Goal: Information Seeking & Learning: Learn about a topic

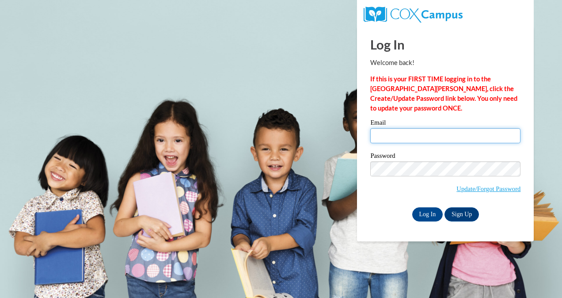
click at [385, 133] on input "Email" at bounding box center [445, 135] width 150 height 15
type input "zehra.ozturk81@gmail.com"
click at [443, 135] on input "zehra.ozturk81@gmail.com" at bounding box center [445, 135] width 150 height 15
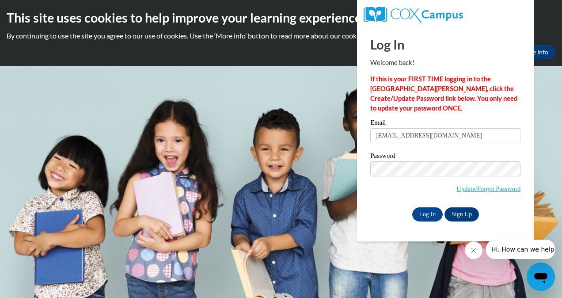
click at [257, 80] on body "This site uses cookies to help improve your learning experience. By continuing …" at bounding box center [281, 149] width 562 height 298
click at [463, 187] on link "Update/Forgot Password" at bounding box center [488, 188] width 64 height 7
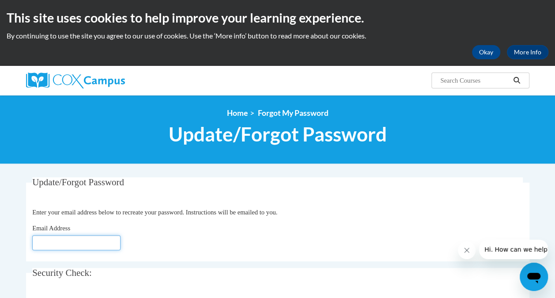
click at [80, 248] on input "Email Address" at bounding box center [76, 242] width 88 height 15
type input "[EMAIL_ADDRESS][DOMAIN_NAME]"
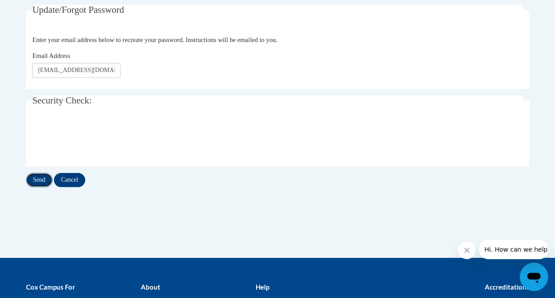
click at [41, 178] on input "Send" at bounding box center [39, 180] width 26 height 14
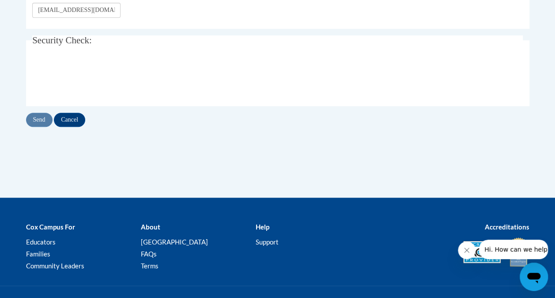
scroll to position [256, 0]
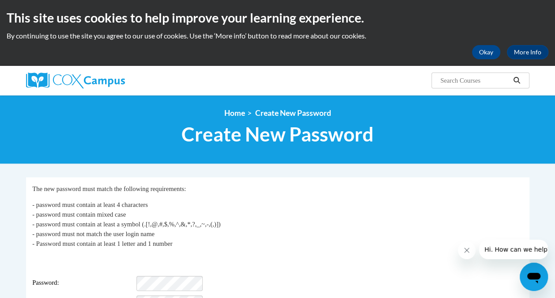
scroll to position [65, 0]
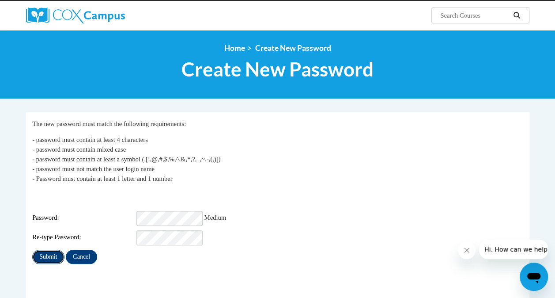
click at [39, 251] on input "Submit" at bounding box center [48, 256] width 32 height 14
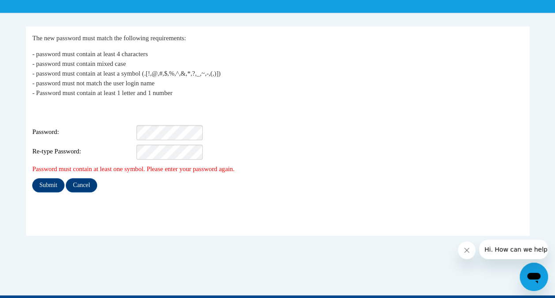
scroll to position [164, 0]
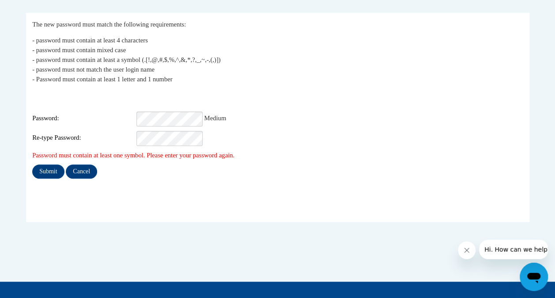
click at [377, 97] on div "Login: zehra.ozturk81@gmail.com Password: Medium Re-type Password:" at bounding box center [277, 117] width 490 height 55
click at [50, 164] on input "Submit" at bounding box center [48, 171] width 32 height 14
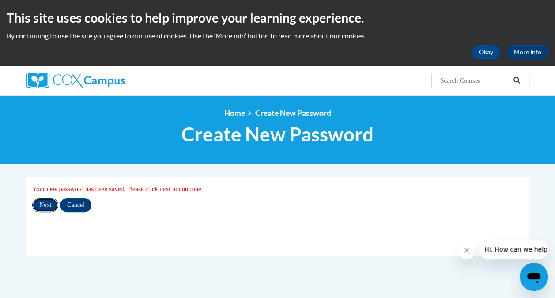
click at [45, 205] on input "Next" at bounding box center [45, 205] width 26 height 14
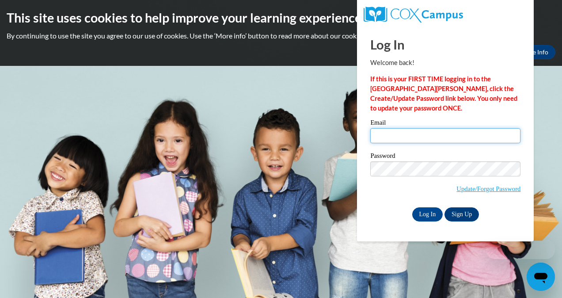
click at [393, 133] on input "Email" at bounding box center [445, 135] width 150 height 15
type input "[EMAIL_ADDRESS][DOMAIN_NAME]"
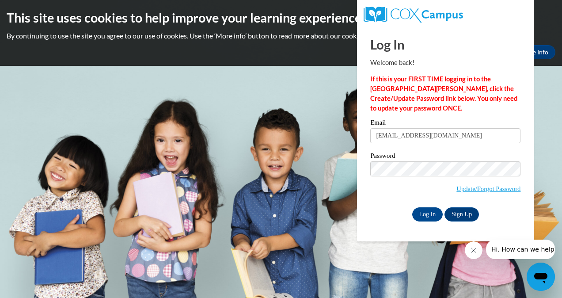
click at [555, 152] on body "This site uses cookies to help improve your learning experience. By continuing …" at bounding box center [281, 149] width 562 height 298
click at [426, 214] on input "Log In" at bounding box center [427, 214] width 31 height 14
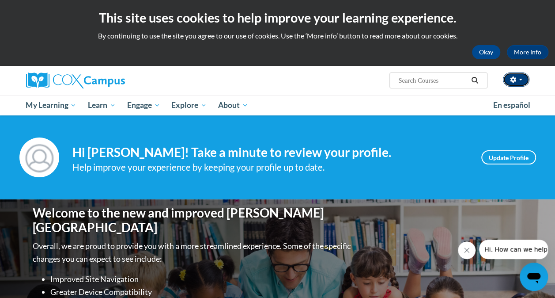
click at [528, 80] on button "button" at bounding box center [516, 79] width 26 height 14
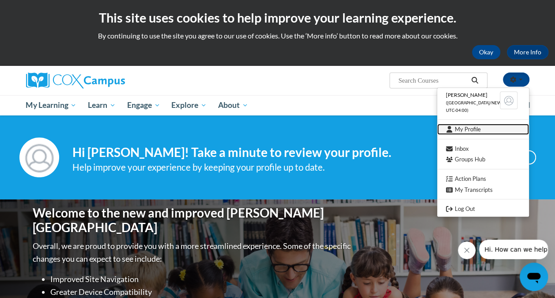
click at [475, 128] on link "My Profile" at bounding box center [483, 129] width 92 height 11
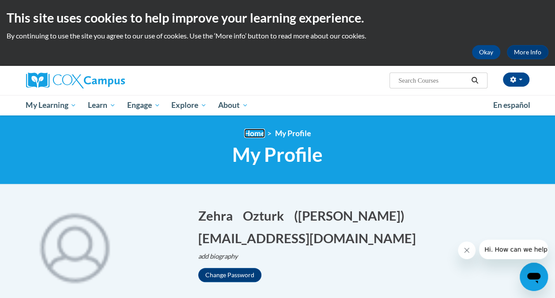
click at [251, 134] on link "Home" at bounding box center [254, 132] width 21 height 9
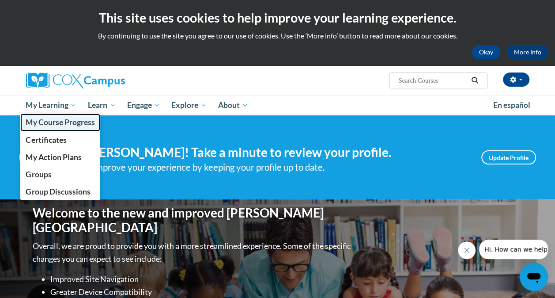
click at [56, 121] on span "My Course Progress" at bounding box center [60, 121] width 69 height 9
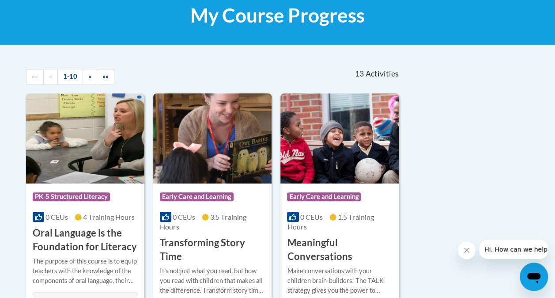
scroll to position [35, 0]
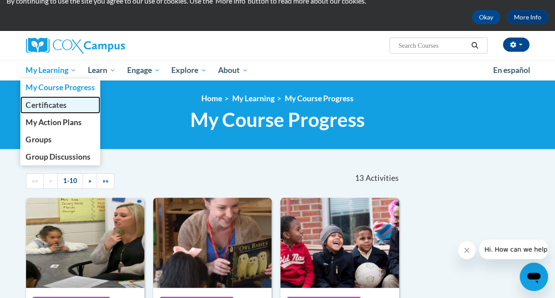
click at [59, 107] on span "Certificates" at bounding box center [46, 104] width 41 height 9
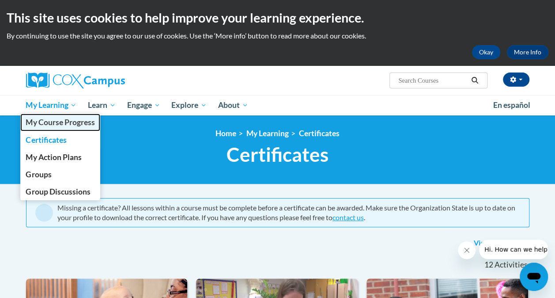
click at [55, 120] on span "My Course Progress" at bounding box center [60, 121] width 69 height 9
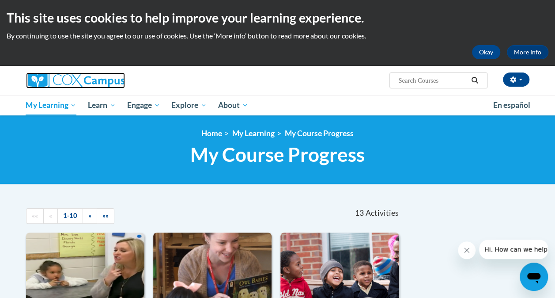
click at [52, 77] on img at bounding box center [75, 80] width 99 height 16
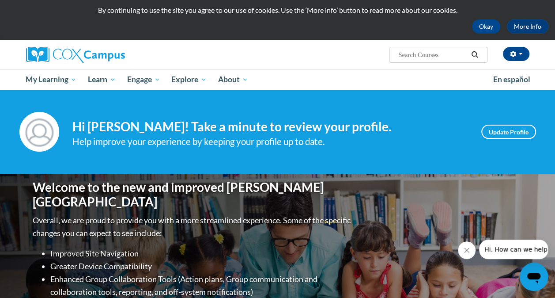
scroll to position [24, 0]
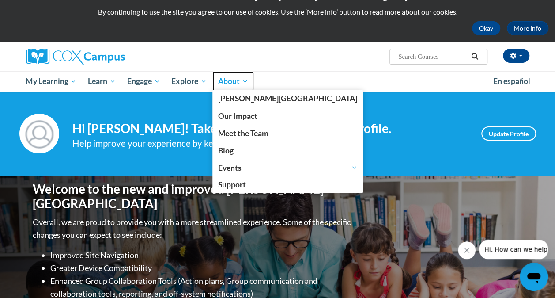
click at [244, 85] on span "About" at bounding box center [233, 81] width 30 height 11
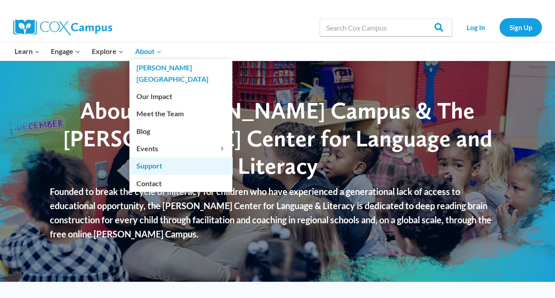
click at [152, 157] on link "Support" at bounding box center [180, 165] width 103 height 17
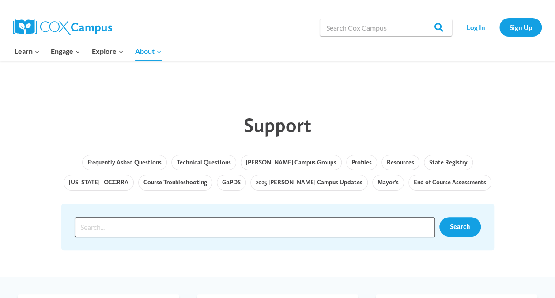
click at [142, 225] on input "Search input" at bounding box center [255, 227] width 360 height 20
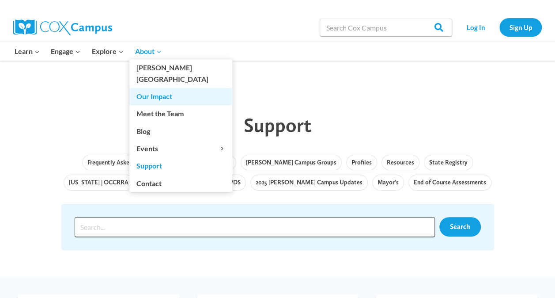
scroll to position [85, 0]
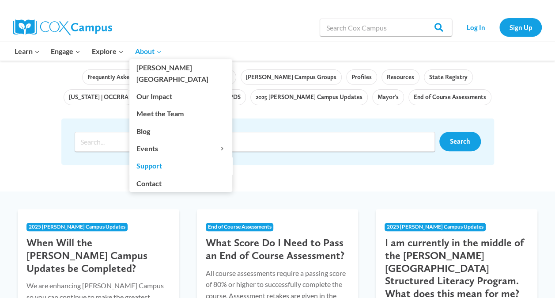
click at [153, 157] on link "Support" at bounding box center [180, 165] width 103 height 17
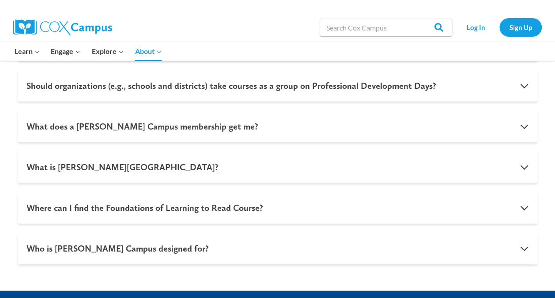
scroll to position [1001, 0]
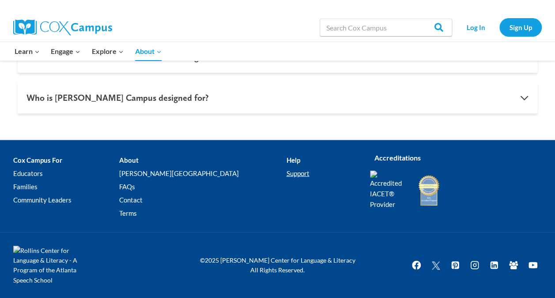
click at [286, 174] on link "Support" at bounding box center [321, 172] width 71 height 13
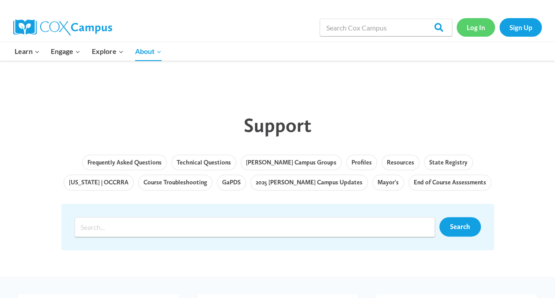
click at [480, 29] on link "Log In" at bounding box center [475, 27] width 38 height 18
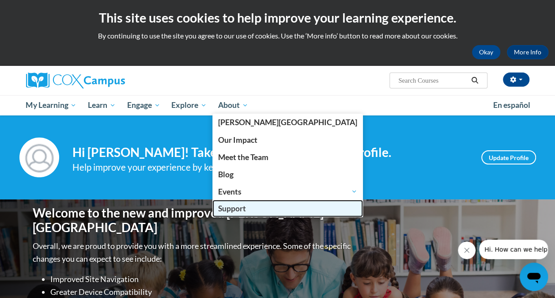
click at [241, 207] on span "Support" at bounding box center [232, 208] width 28 height 9
click at [239, 208] on span "Support" at bounding box center [232, 208] width 28 height 9
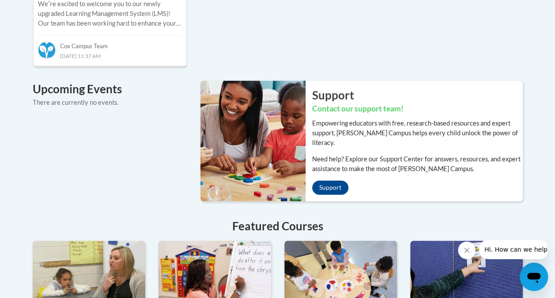
scroll to position [627, 0]
click at [333, 180] on link "Support" at bounding box center [330, 187] width 36 height 14
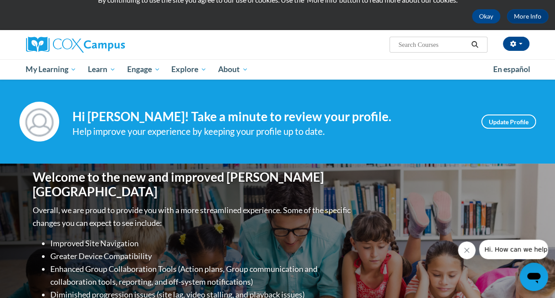
scroll to position [26, 0]
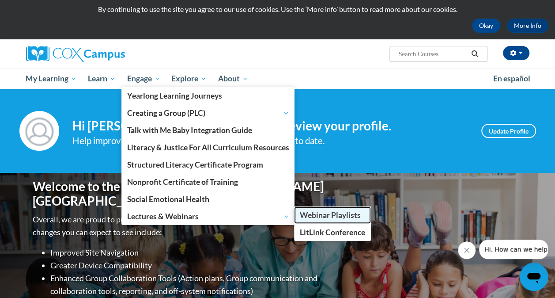
click at [328, 213] on span "Webinar Playlists" at bounding box center [330, 214] width 61 height 9
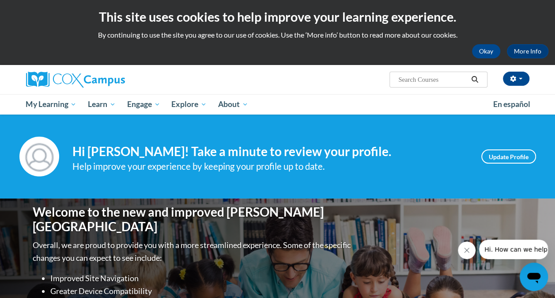
scroll to position [0, 0]
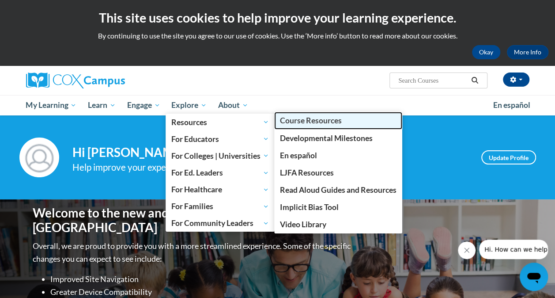
click at [300, 120] on span "Course Resources" at bounding box center [311, 120] width 62 height 9
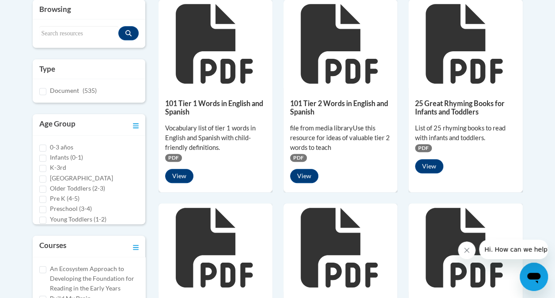
scroll to position [219, 0]
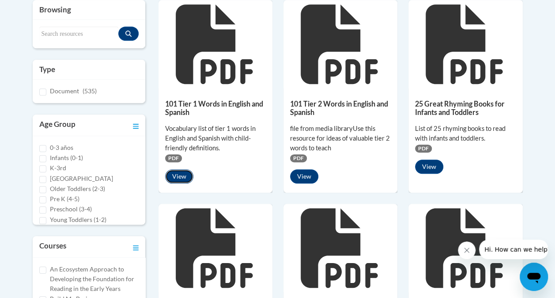
click at [181, 173] on button "View" at bounding box center [179, 176] width 28 height 14
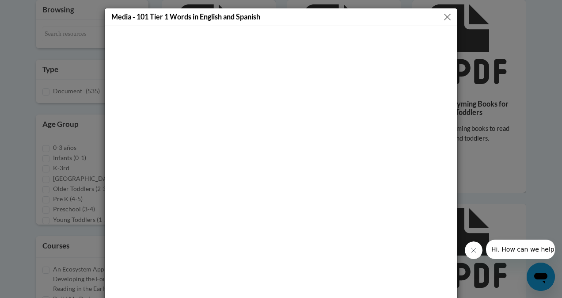
click at [443, 16] on button "Close" at bounding box center [446, 16] width 11 height 11
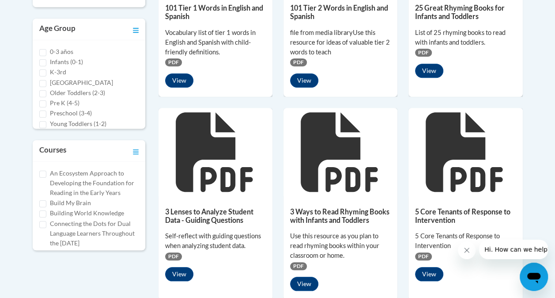
scroll to position [0, 0]
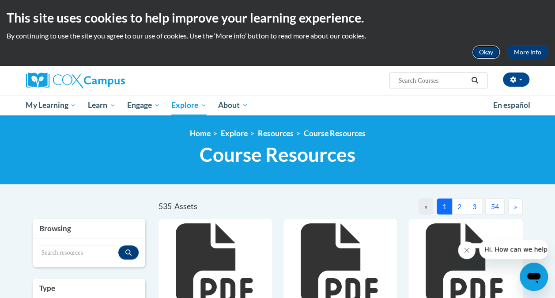
click at [486, 57] on button "Okay" at bounding box center [486, 52] width 28 height 14
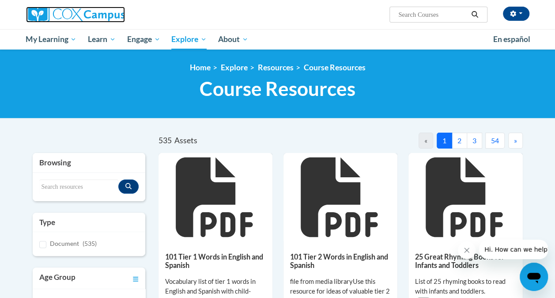
click at [58, 15] on img at bounding box center [75, 15] width 99 height 16
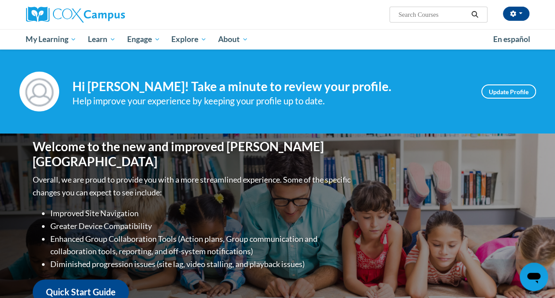
click at [417, 15] on input "Search..." at bounding box center [432, 14] width 71 height 11
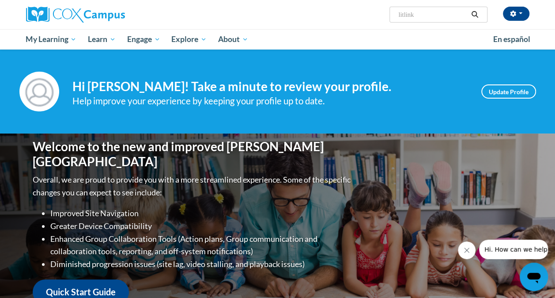
type input "litlink"
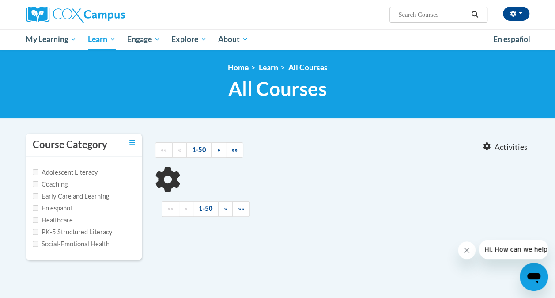
type input "litlink"
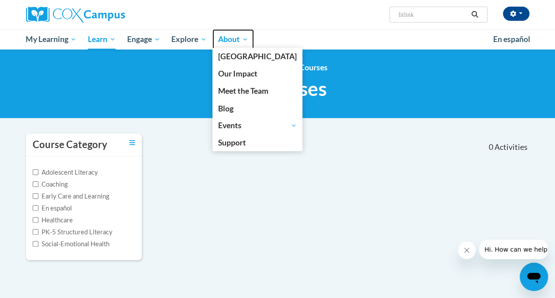
click at [231, 41] on span "About" at bounding box center [233, 39] width 30 height 11
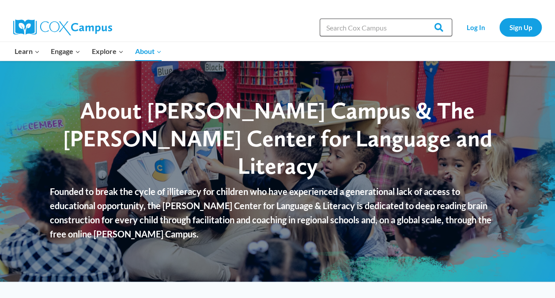
click at [405, 27] on input "Search in [URL][DOMAIN_NAME]" at bounding box center [386, 28] width 132 height 18
type input "litlink"
click at [437, 25] on input "Search" at bounding box center [435, 28] width 34 height 18
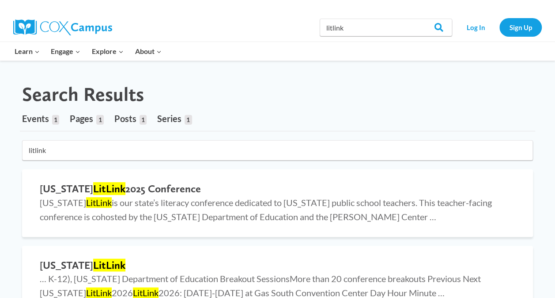
scroll to position [4, 0]
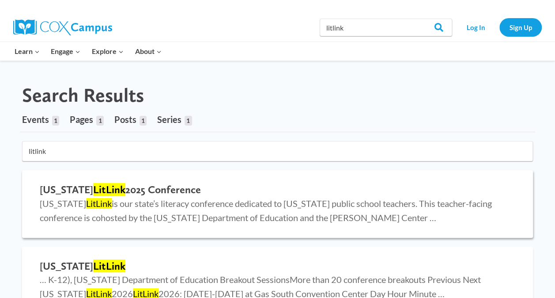
click at [173, 188] on h2 "[US_STATE] LitLink 2025 Conference" at bounding box center [277, 189] width 475 height 13
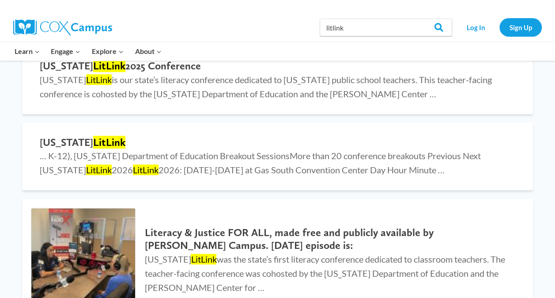
scroll to position [134, 0]
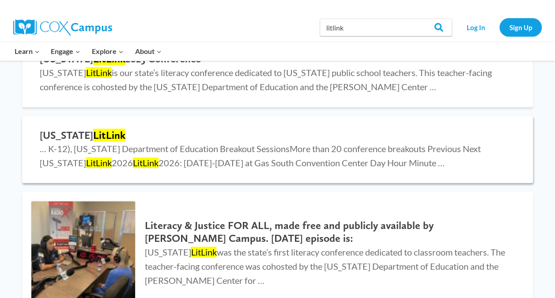
click at [93, 132] on mark "LitLink" at bounding box center [109, 134] width 32 height 13
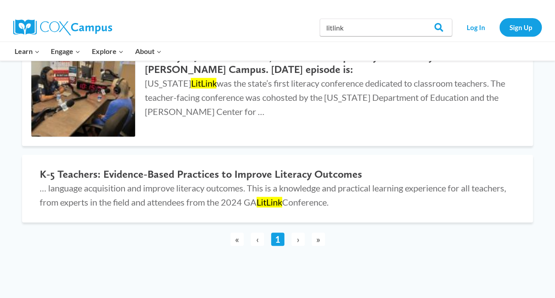
scroll to position [304, 0]
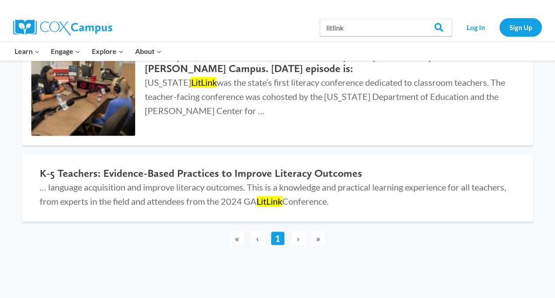
click at [298, 241] on span "›" at bounding box center [297, 237] width 13 height 13
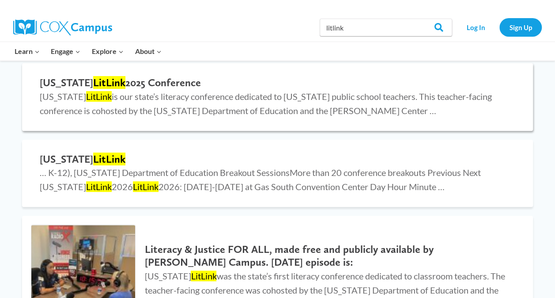
scroll to position [0, 0]
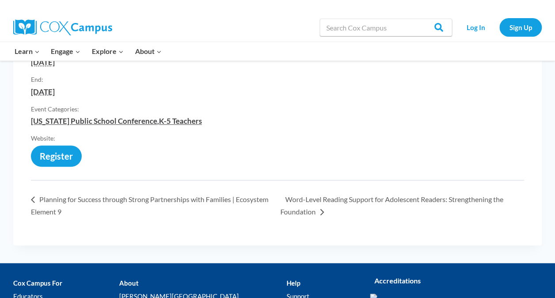
scroll to position [327, 0]
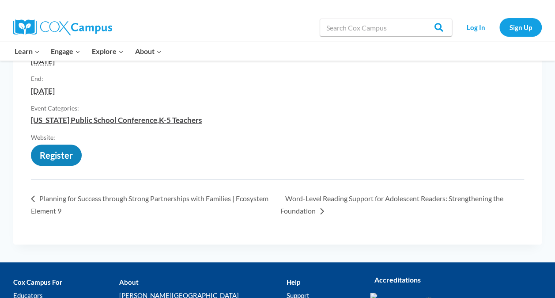
click at [60, 158] on link "[URL][DOMAIN_NAME]" at bounding box center [56, 158] width 51 height 0
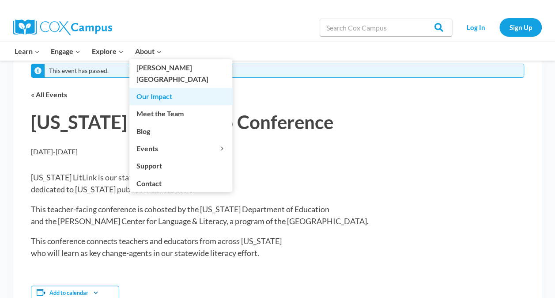
scroll to position [0, 0]
